Goal: Information Seeking & Learning: Find specific fact

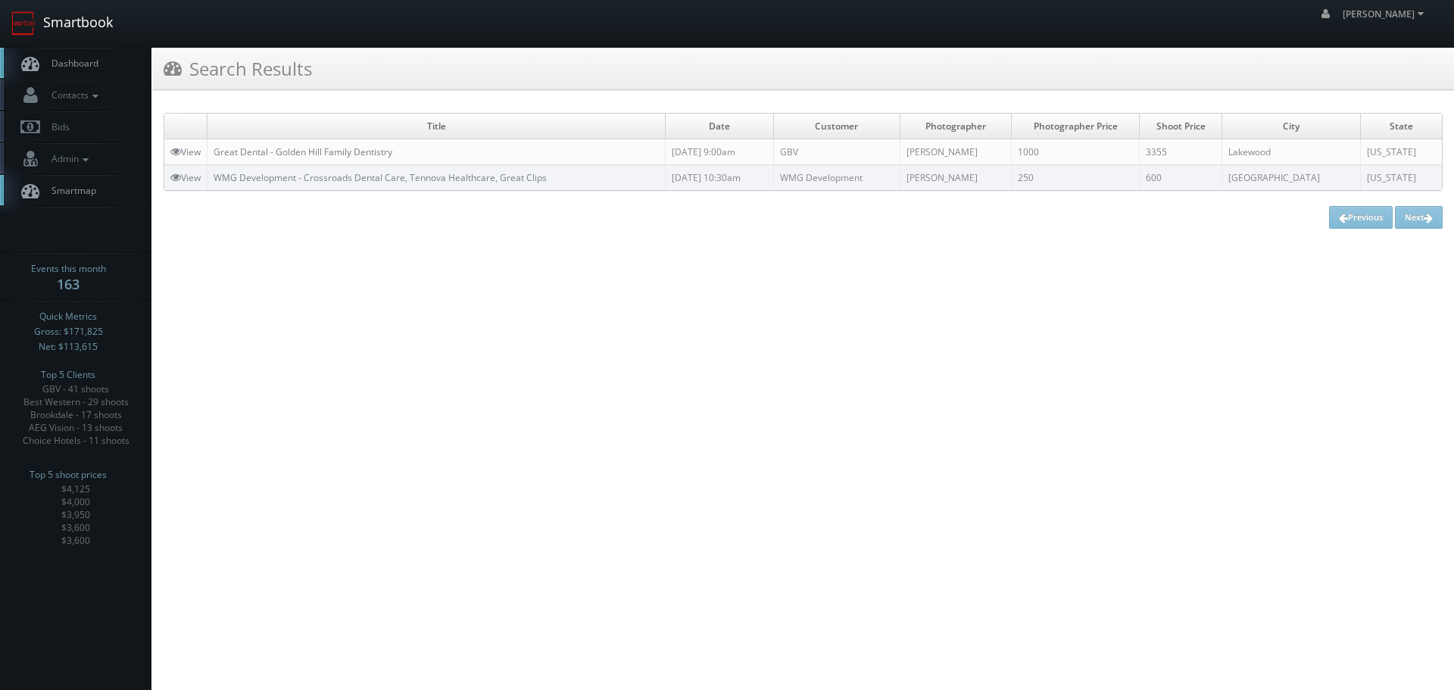
drag, startPoint x: 0, startPoint y: 0, endPoint x: 55, endPoint y: 29, distance: 61.6
click at [55, 29] on link "Smartbook" at bounding box center [62, 23] width 124 height 47
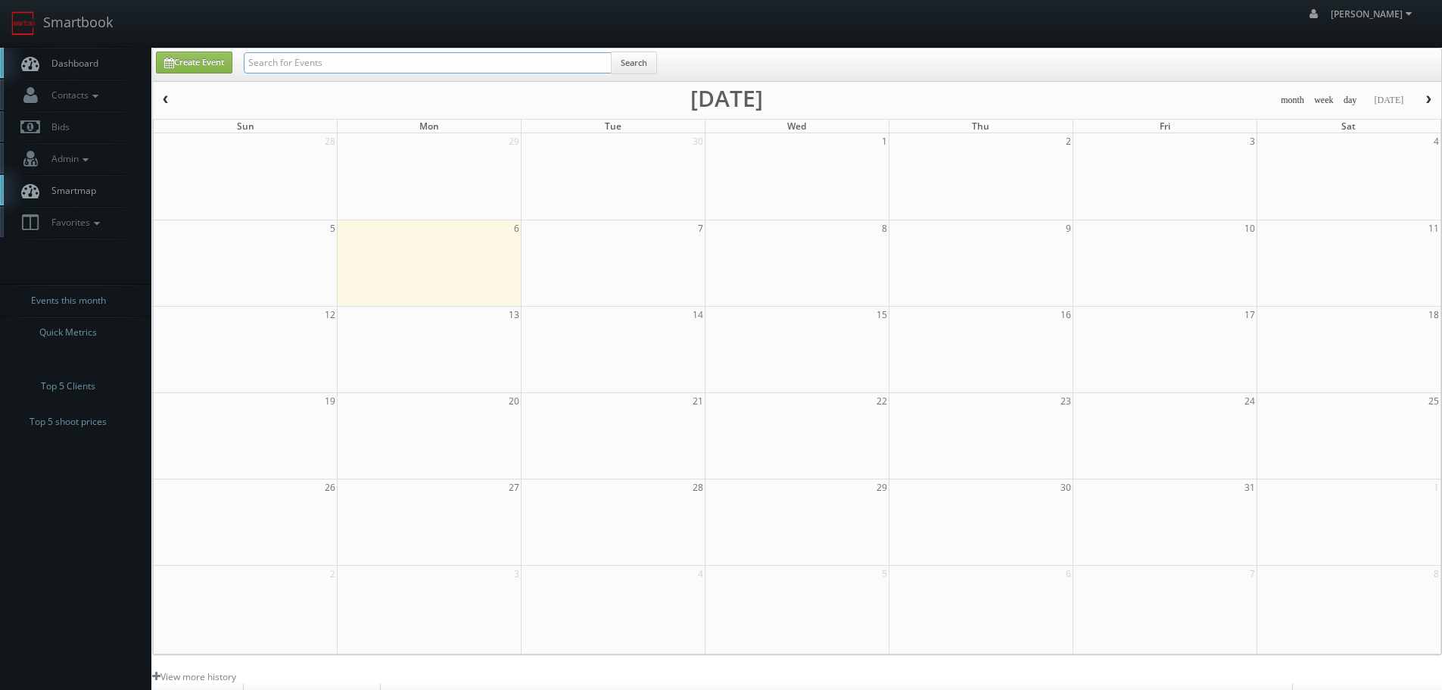
click at [444, 65] on input "text" at bounding box center [428, 62] width 368 height 21
type input "estee"
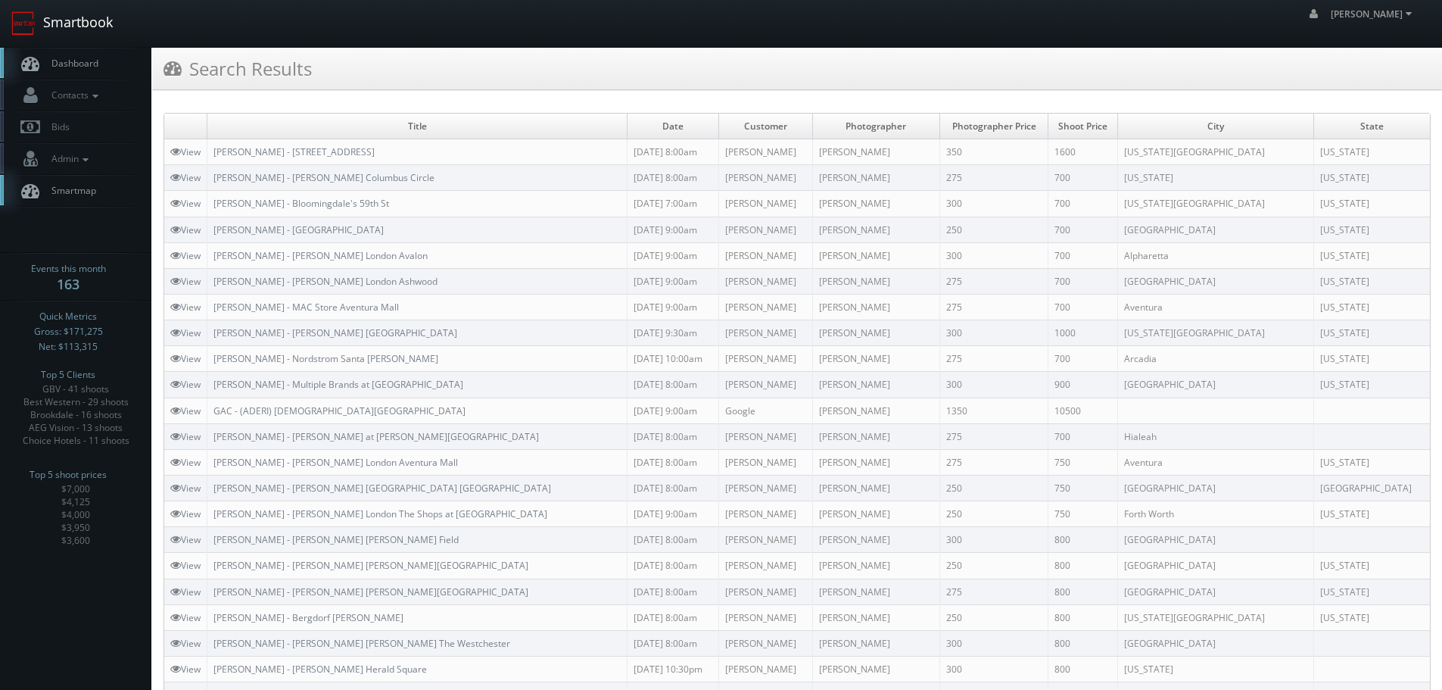
click at [98, 30] on link "Smartbook" at bounding box center [62, 23] width 124 height 47
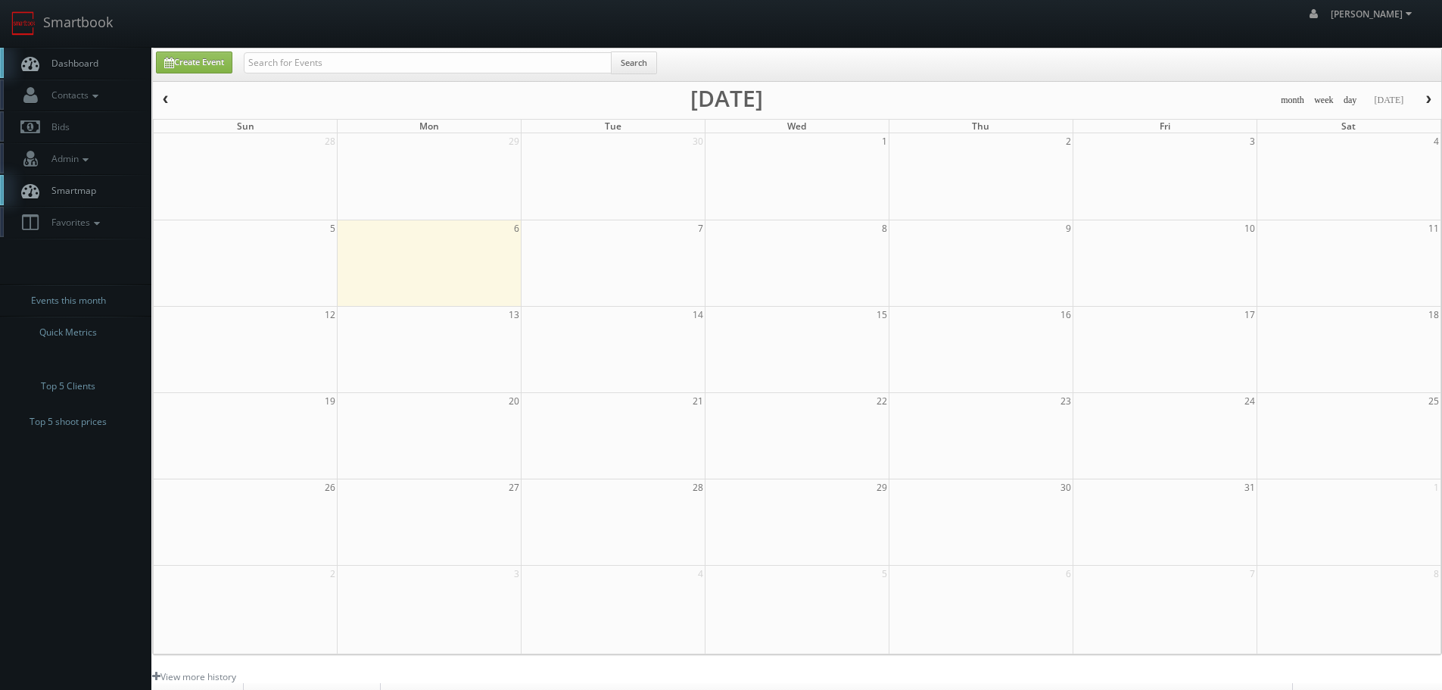
click at [620, 49] on div "Create Event Search" at bounding box center [797, 64] width 1289 height 33
paste input "44518"
click at [589, 55] on input "44518" at bounding box center [428, 62] width 368 height 21
type input "44518"
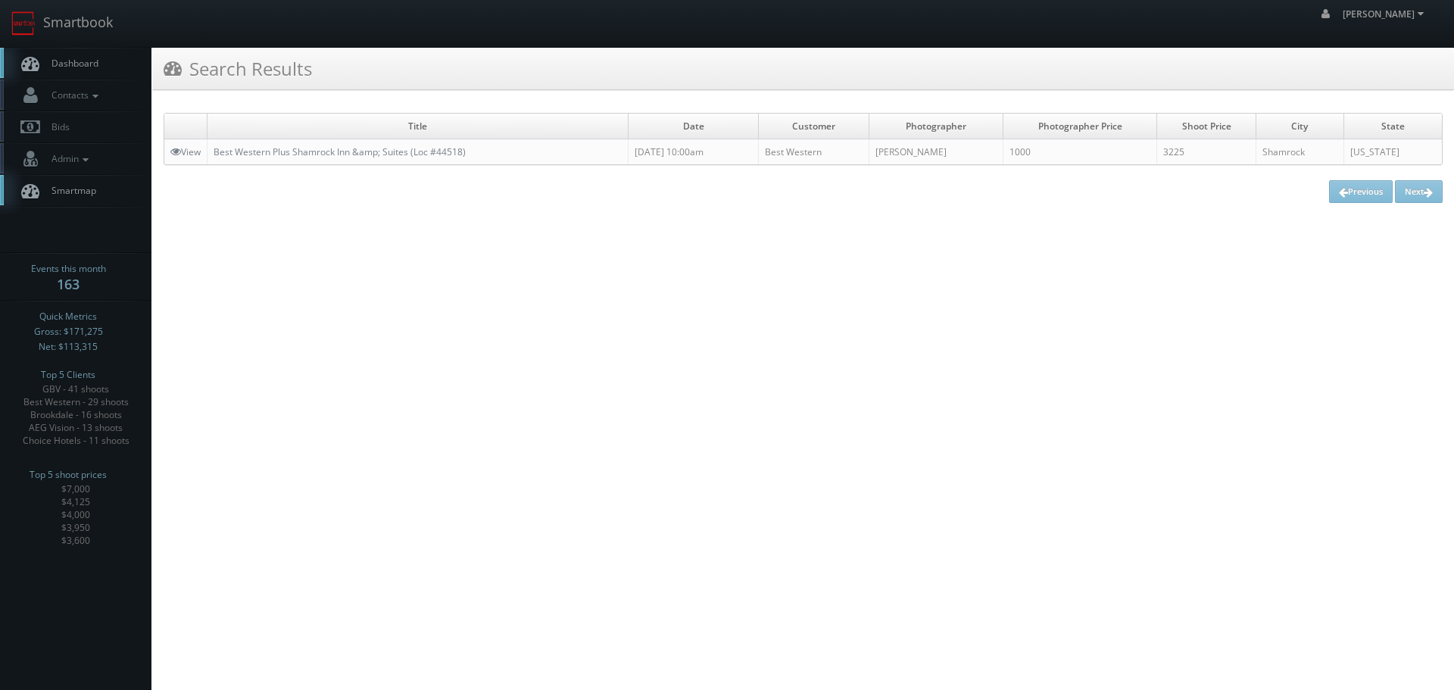
click at [676, 413] on html "Smartbook Toggle Side Navigation Toggle Top Navigation [PERSON_NAME] [PERSON_NA…" at bounding box center [727, 345] width 1454 height 690
click at [70, 33] on link "Smartbook" at bounding box center [62, 23] width 124 height 47
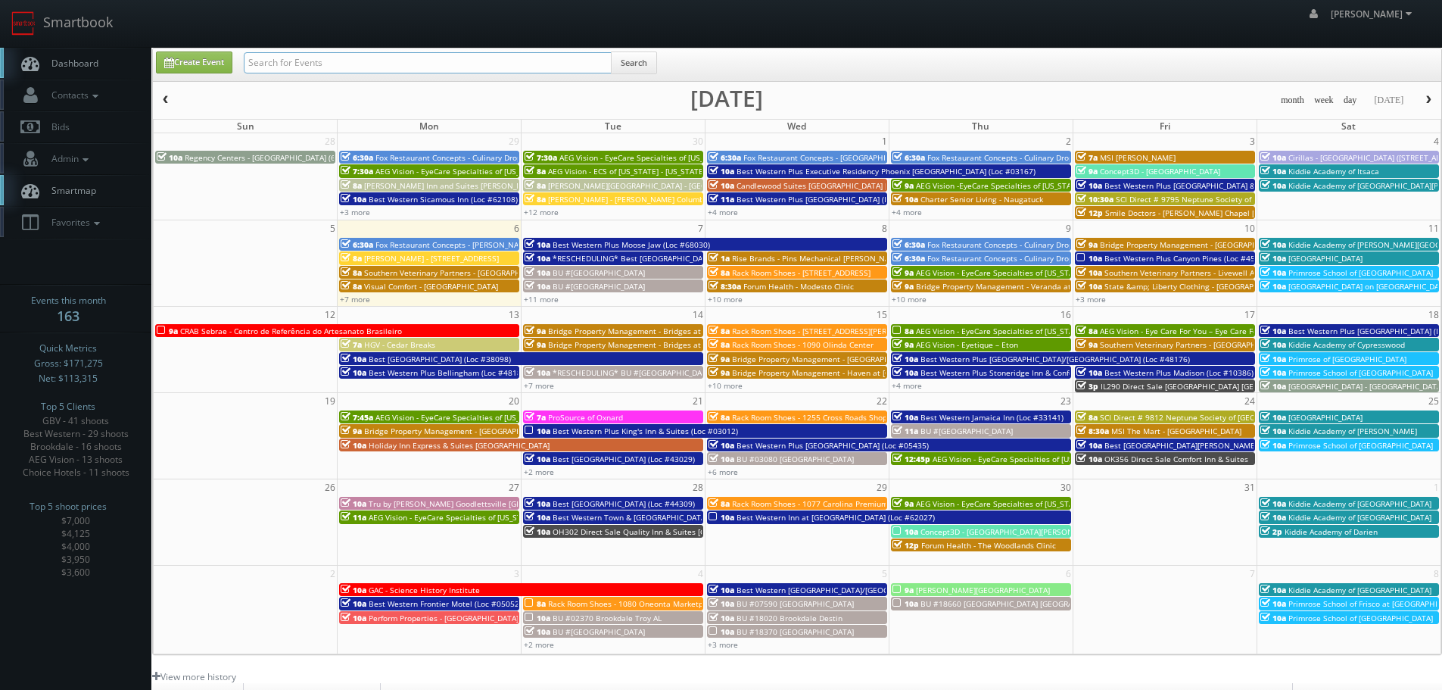
click at [341, 64] on input "text" at bounding box center [428, 62] width 368 height 21
type input "harmon"
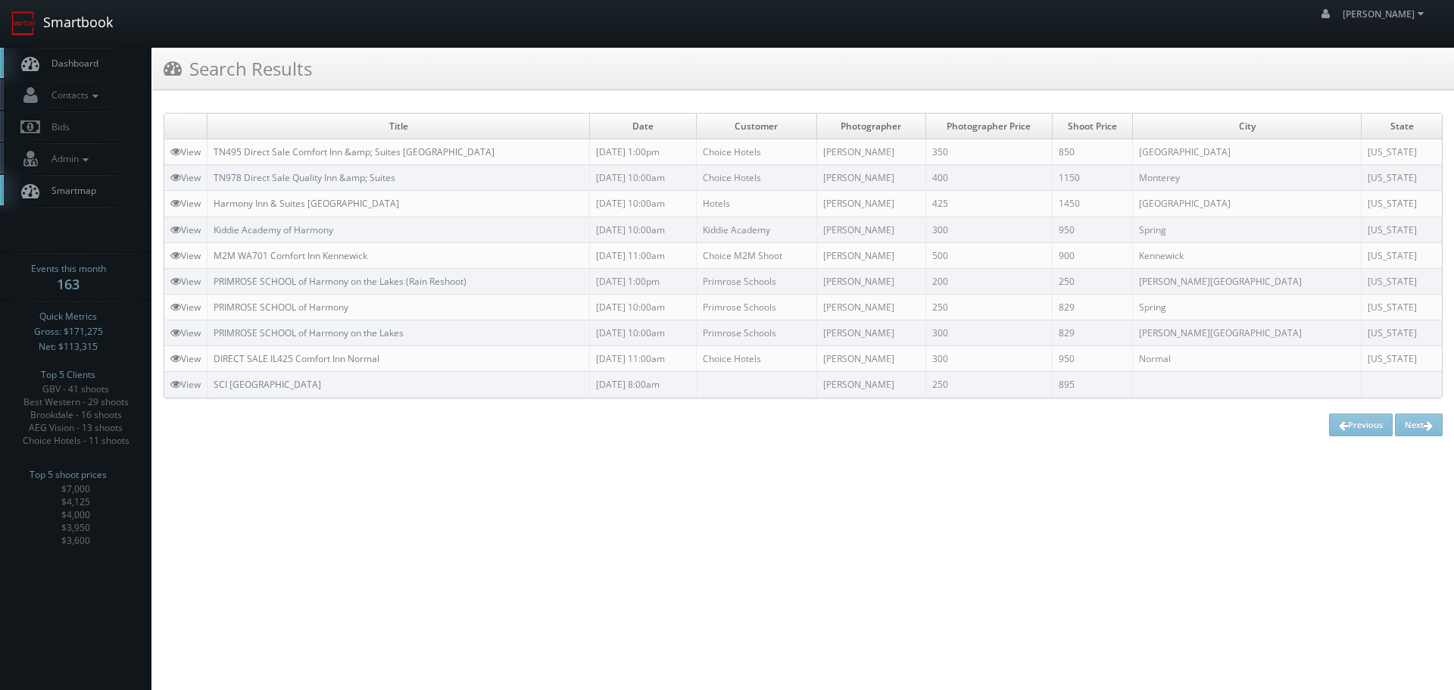
click at [106, 30] on link "Smartbook" at bounding box center [62, 23] width 124 height 47
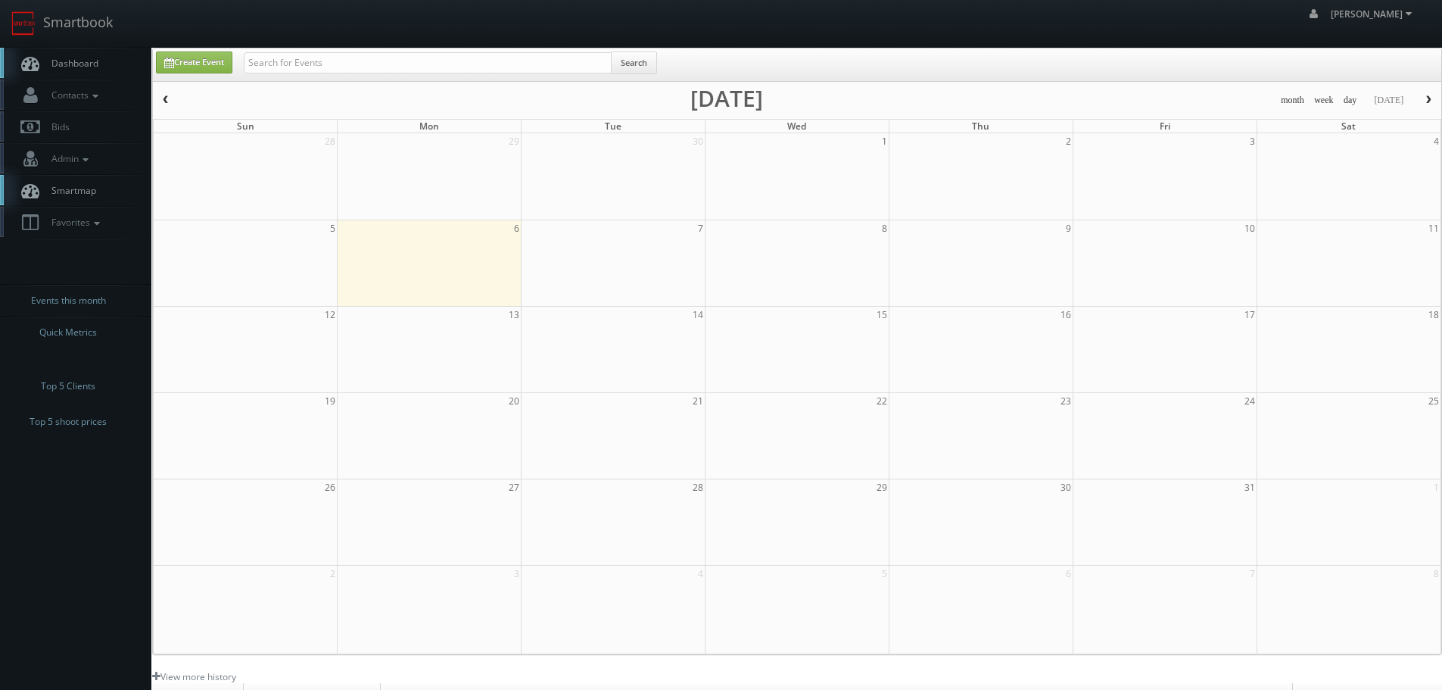
click at [519, 74] on div "Search" at bounding box center [450, 66] width 413 height 30
click at [516, 73] on div "Search" at bounding box center [450, 66] width 413 height 30
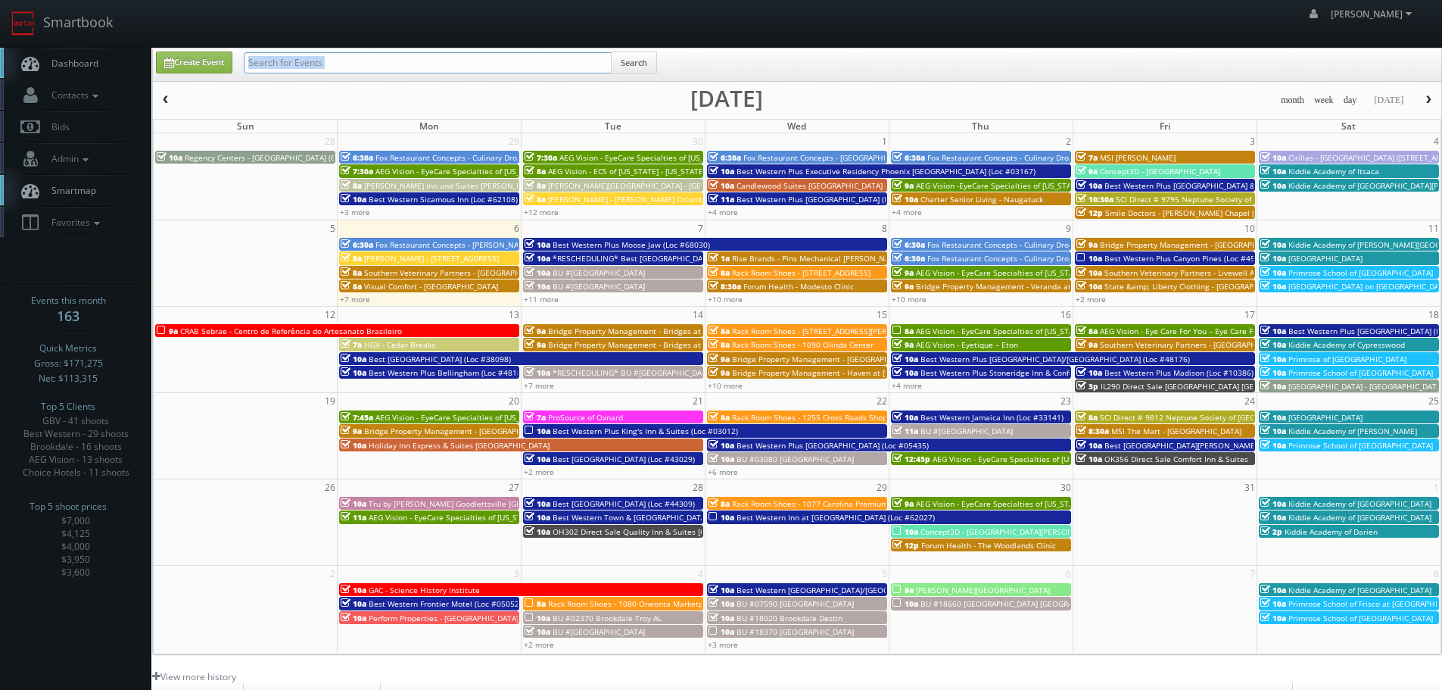
click at [515, 71] on input "text" at bounding box center [428, 62] width 368 height 21
type input "cody"
